Goal: Find specific page/section: Find specific page/section

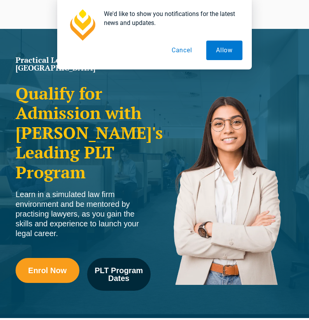
click at [298, 14] on body "[PERSON_NAME] Centre for Law Search here Practical Legal Training Our Practical…" at bounding box center [154, 160] width 309 height 320
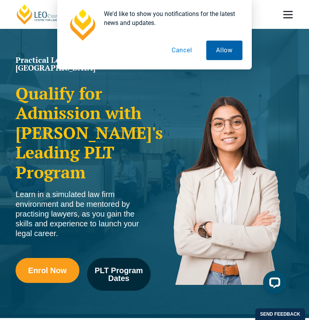
drag, startPoint x: 179, startPoint y: 51, endPoint x: 207, endPoint y: 42, distance: 29.7
click at [179, 51] on button "Cancel" at bounding box center [182, 50] width 40 height 19
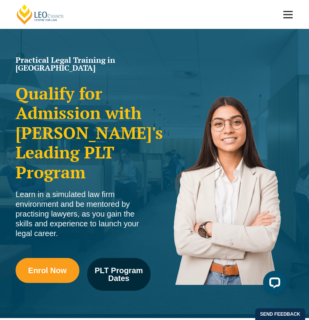
click at [286, 15] on link at bounding box center [288, 14] width 29 height 29
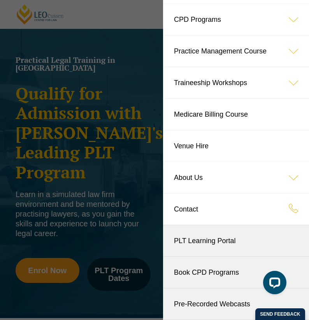
scroll to position [60, 0]
click at [208, 244] on link "PLT Learning Portal" at bounding box center [236, 240] width 146 height 31
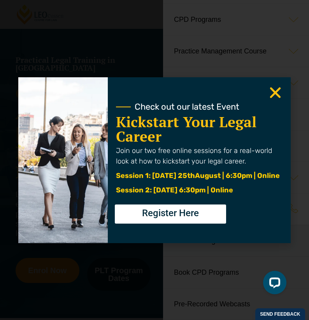
click at [278, 92] on icon "Close" at bounding box center [275, 92] width 15 height 15
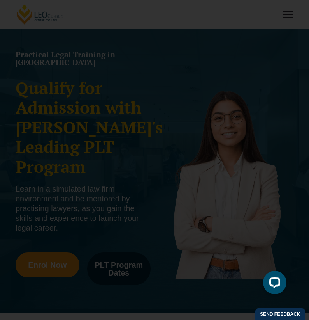
click at [278, 94] on use "Close" at bounding box center [275, 92] width 11 height 11
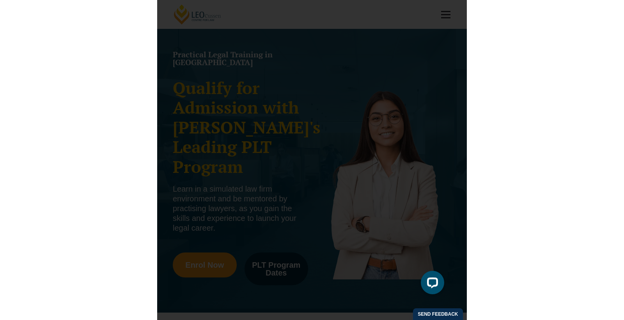
scroll to position [7, 0]
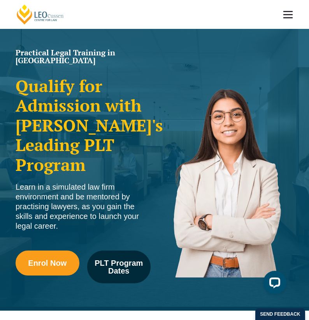
click at [292, 10] on link at bounding box center [288, 14] width 29 height 29
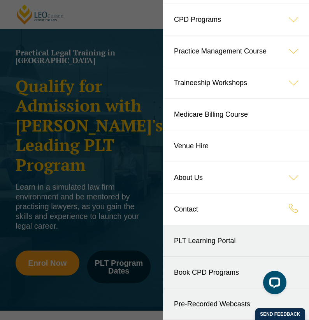
click at [137, 23] on header "[PERSON_NAME] Centre for Law Search here Practical Legal Training Our Practical…" at bounding box center [154, 14] width 309 height 29
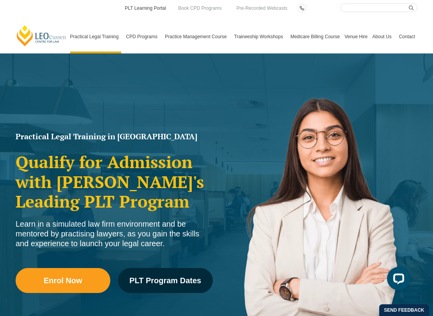
click at [135, 11] on link "PLT Learning Portal" at bounding box center [145, 8] width 43 height 9
